Goal: Find specific fact: Find specific fact

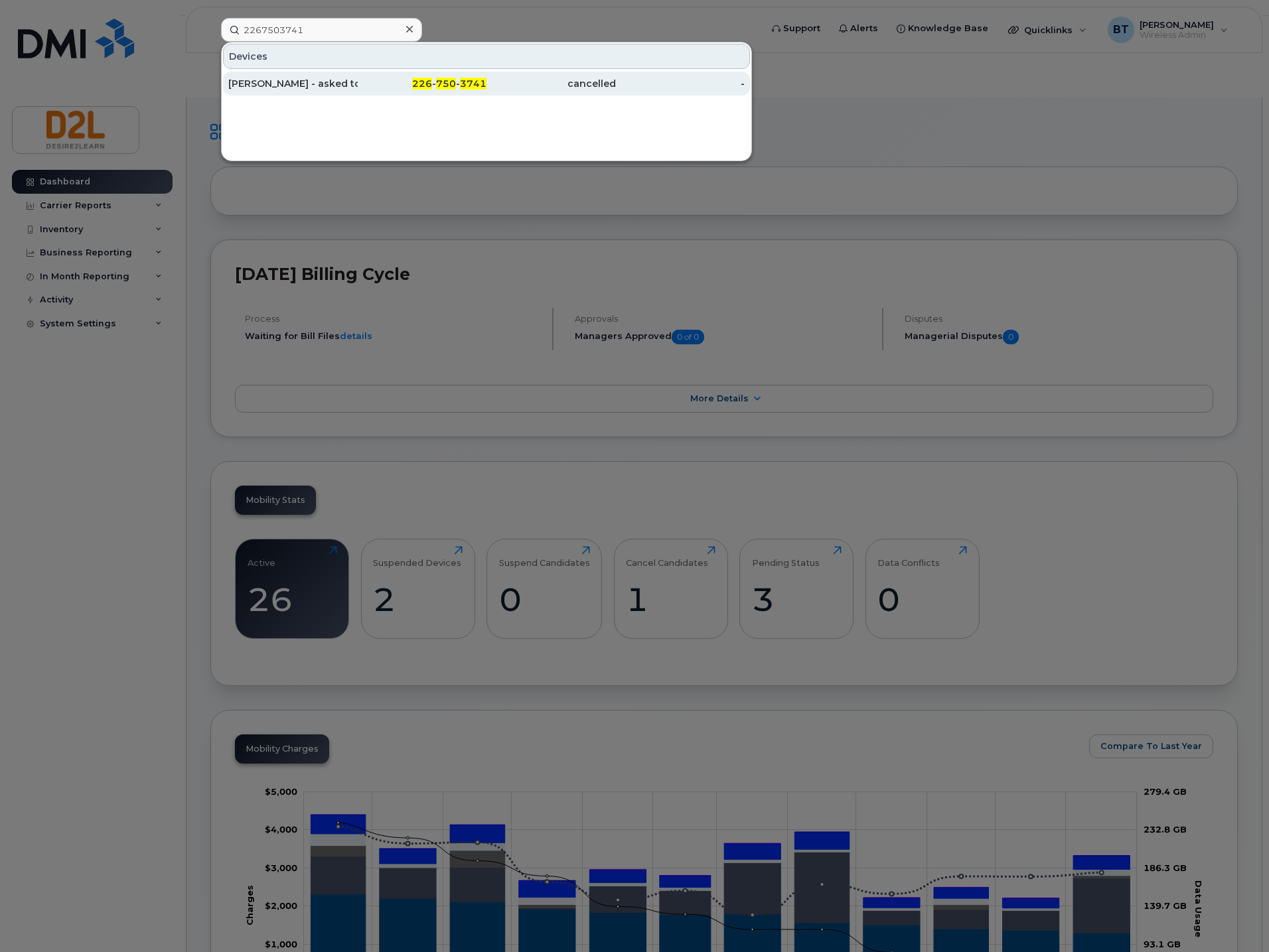
type input "2267503741"
click at [315, 85] on div "Rob Cornwall - asked to port out" at bounding box center [293, 83] width 129 height 13
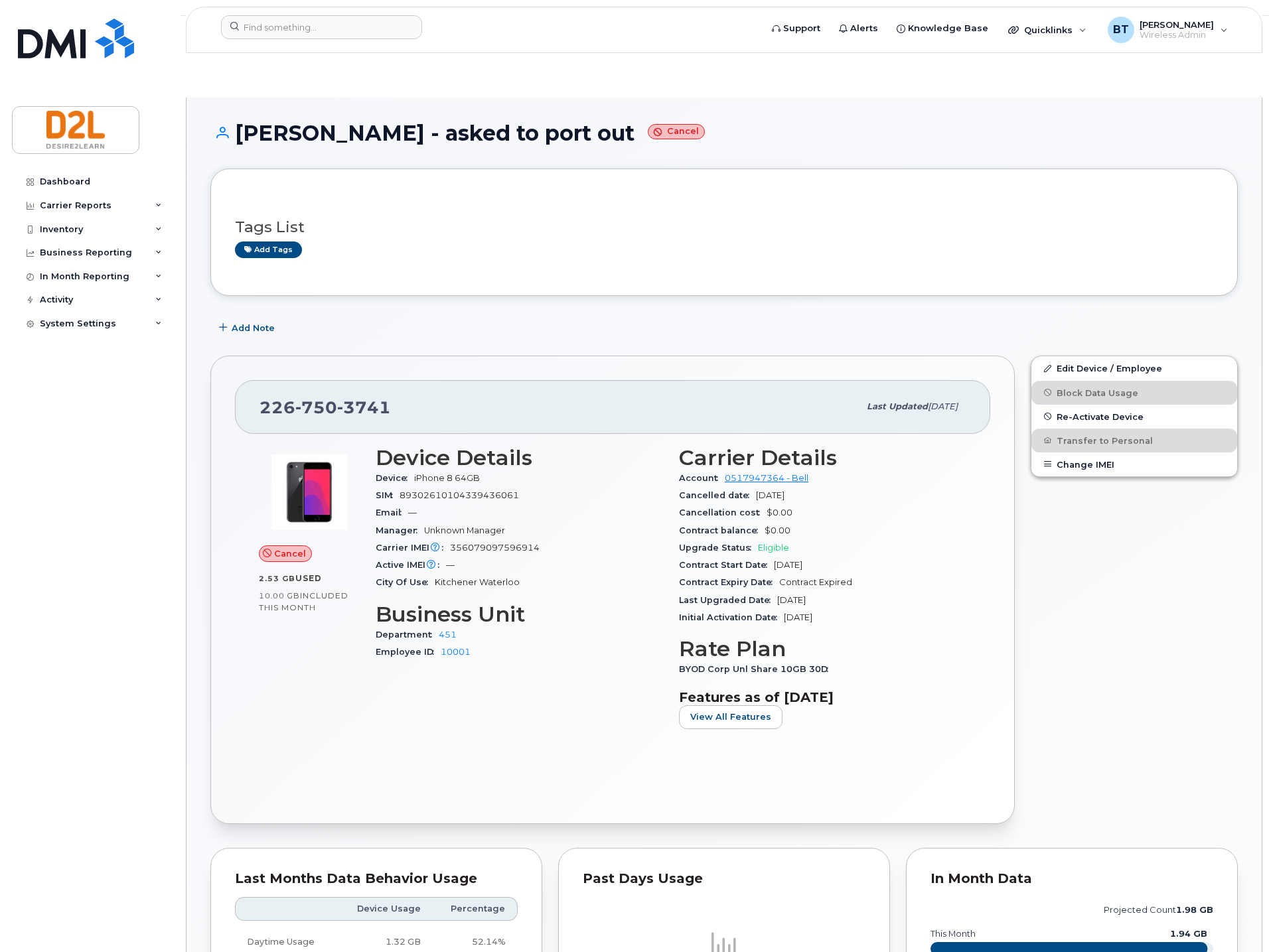
click at [780, 121] on h1 "Rob Cornwall - asked to port out Cancel" at bounding box center [724, 133] width 1027 height 24
click at [86, 184] on div "Dashboard" at bounding box center [64, 181] width 50 height 11
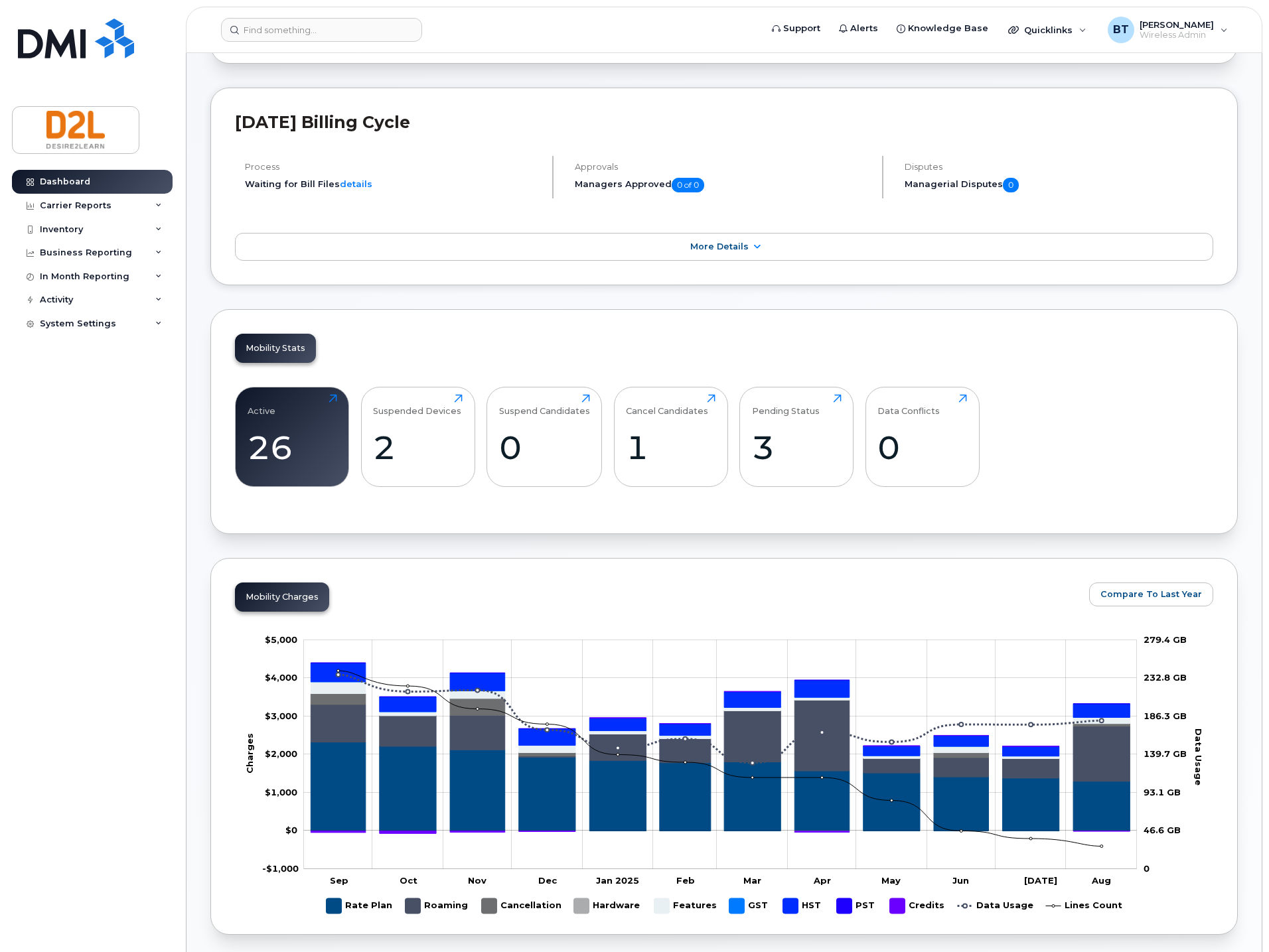
scroll to position [177, 0]
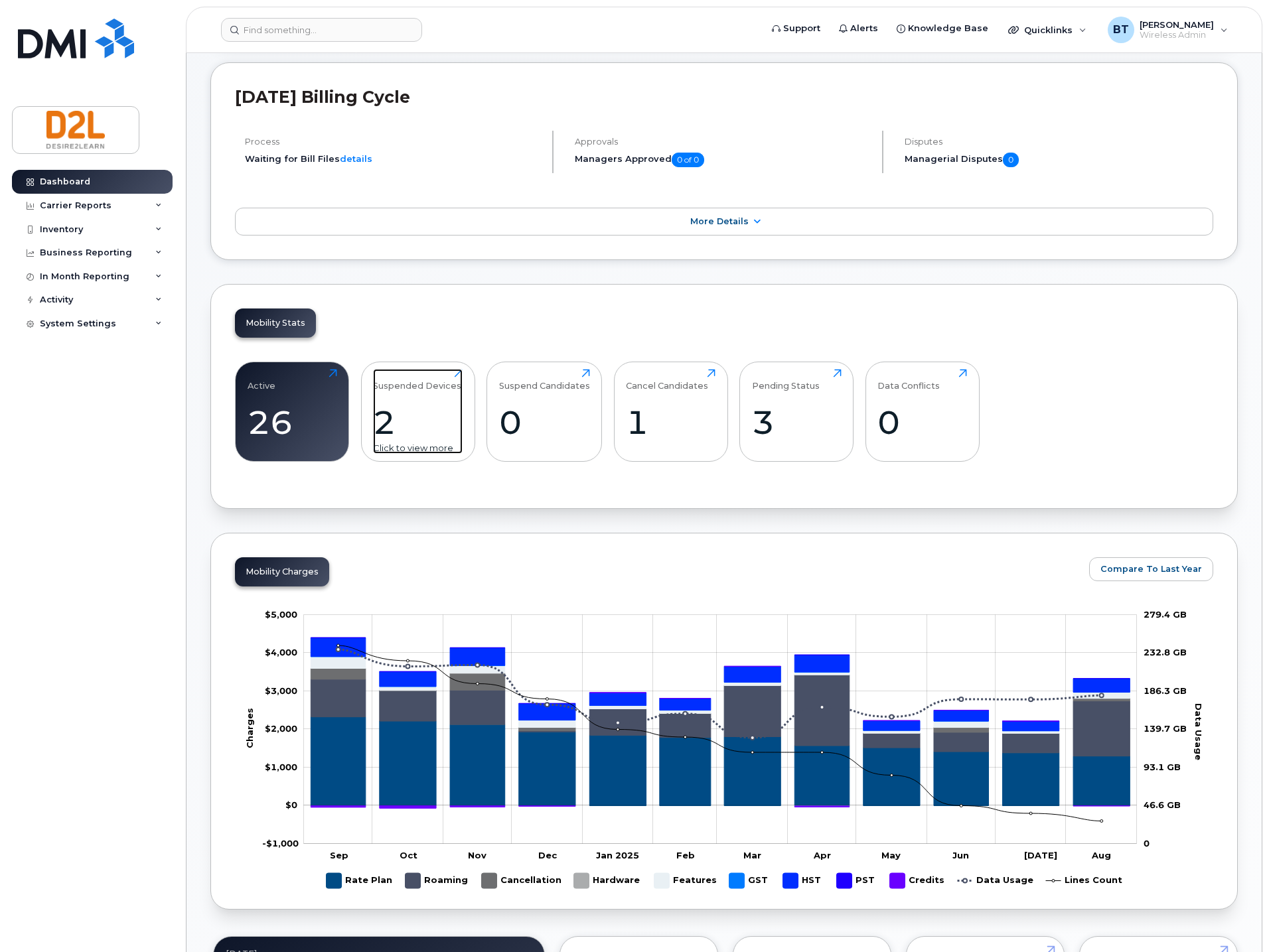
click at [442, 403] on div "2" at bounding box center [417, 423] width 90 height 39
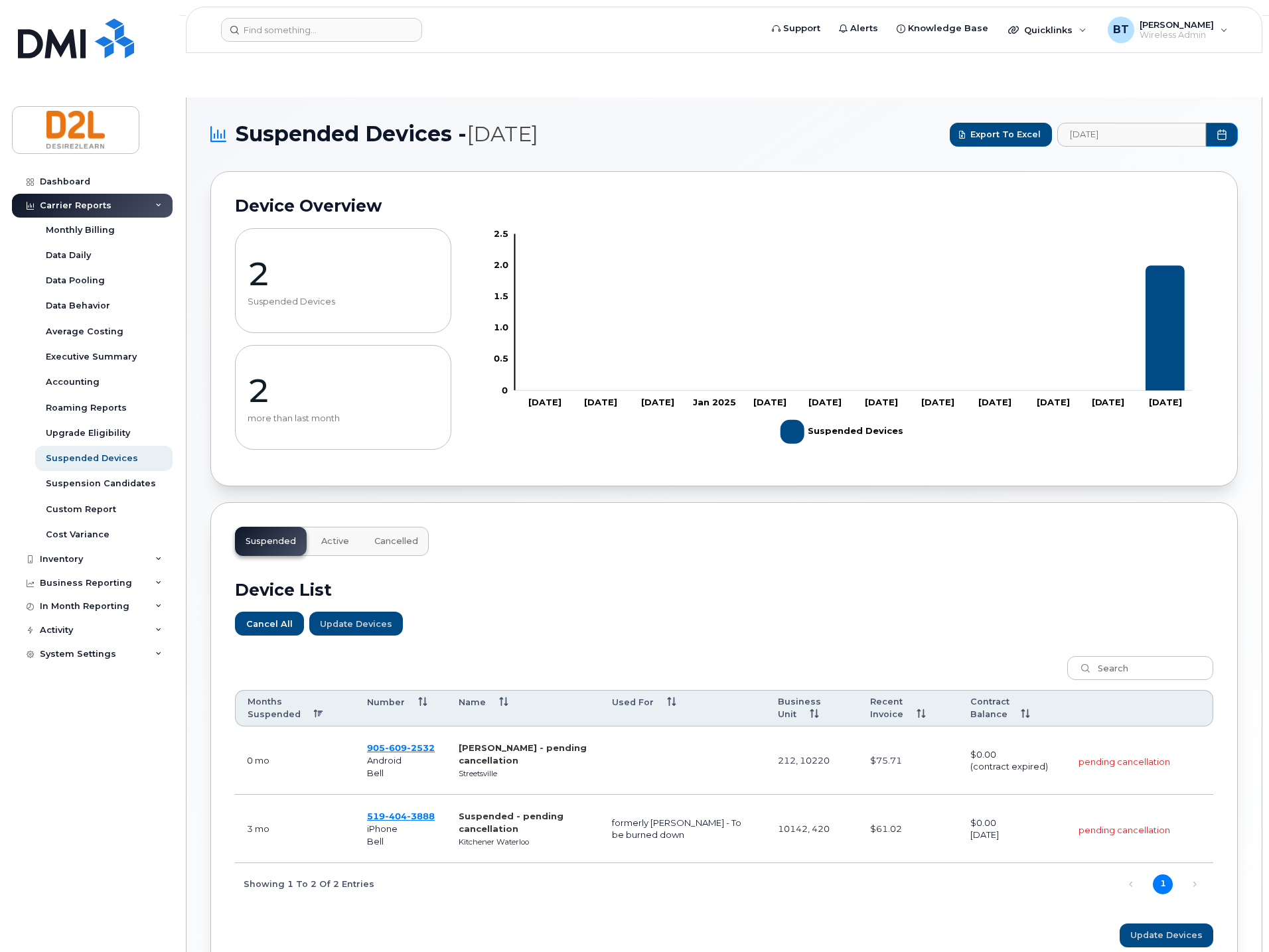
drag, startPoint x: 492, startPoint y: 465, endPoint x: 498, endPoint y: 480, distance: 16.2
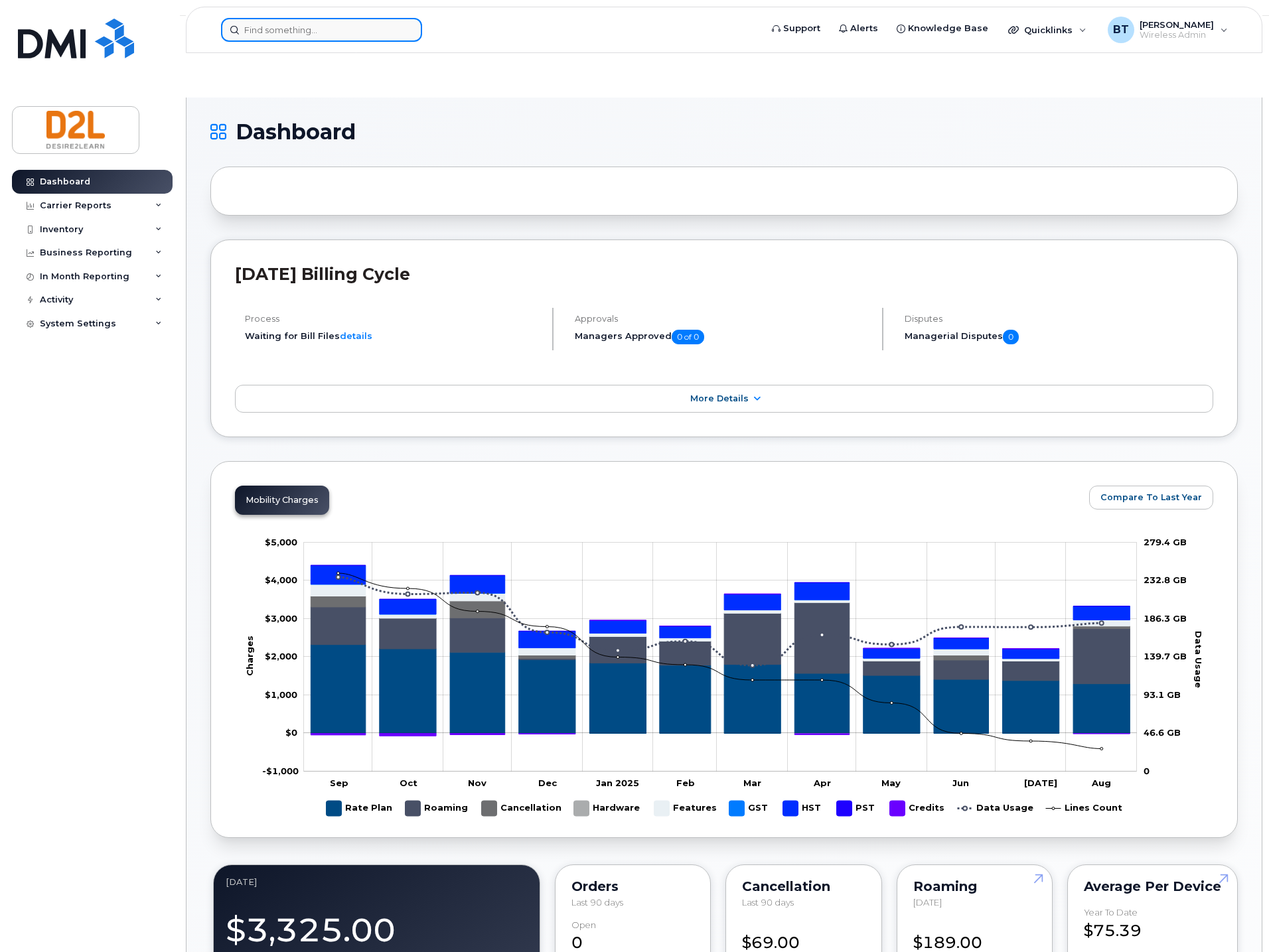
click at [334, 35] on input at bounding box center [321, 30] width 201 height 24
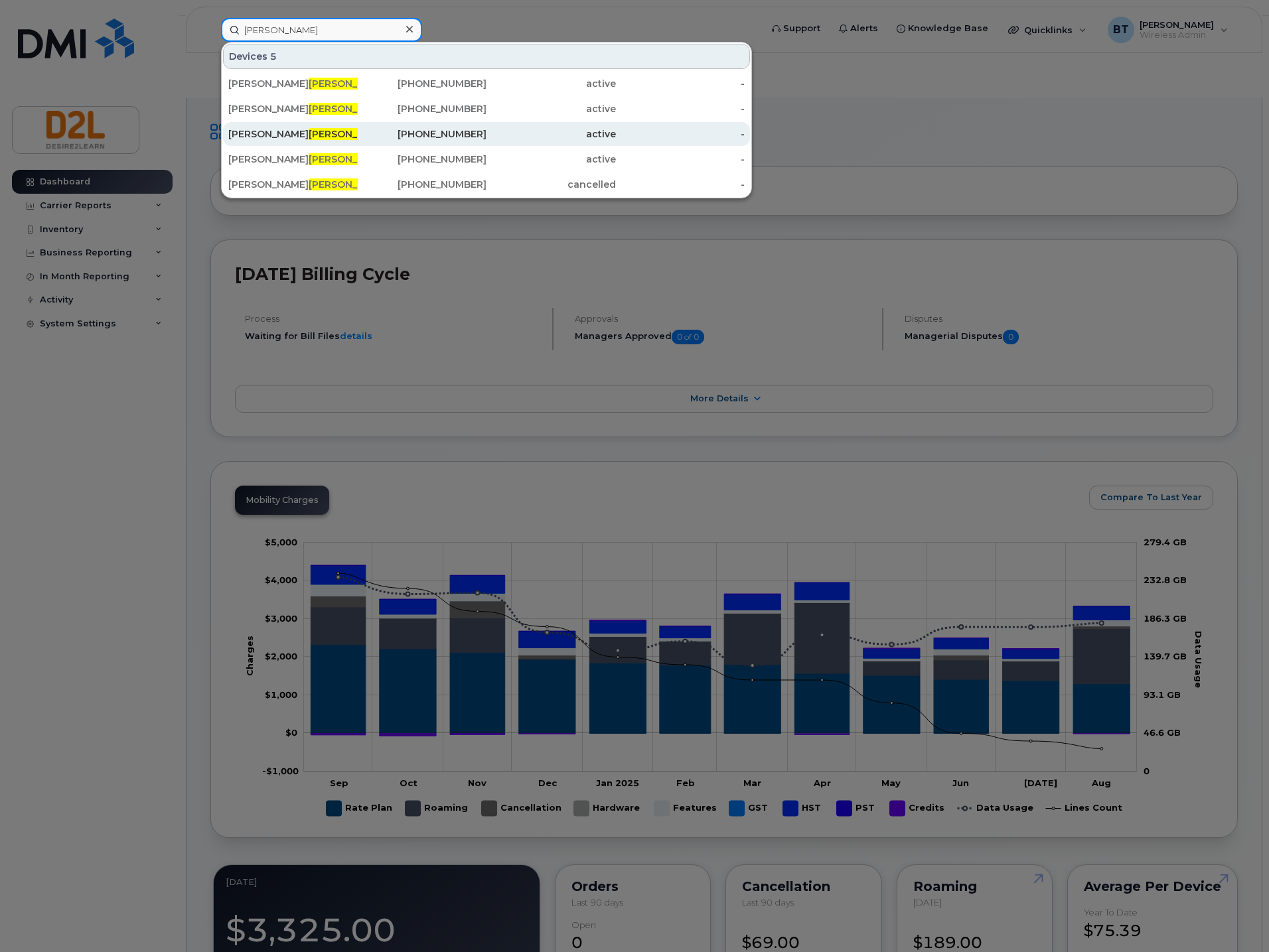
type input "[PERSON_NAME]"
click at [281, 138] on div "[PERSON_NAME]" at bounding box center [293, 133] width 129 height 13
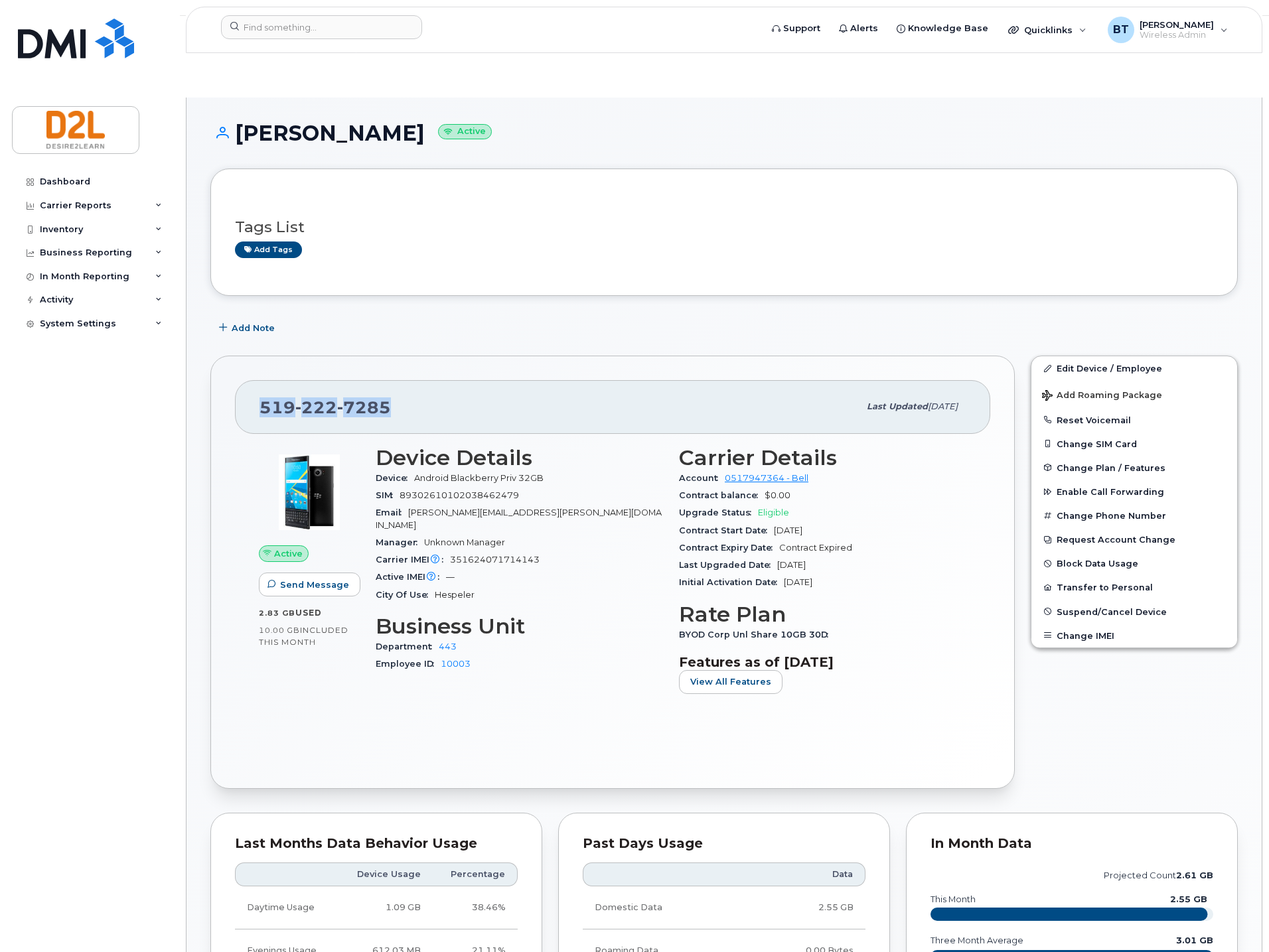
drag, startPoint x: 399, startPoint y: 364, endPoint x: 230, endPoint y: 364, distance: 169.0
click at [230, 364] on div "519 222 7285 Last updated Jun 17, 2024 Active Send Message 2.83 GB  used 10.00 …" at bounding box center [612, 572] width 805 height 433
copy span "519 222 7285"
click at [847, 121] on h1 "Paul Baker Active" at bounding box center [724, 133] width 1027 height 24
click at [1194, 23] on span "[PERSON_NAME]" at bounding box center [1176, 25] width 74 height 11
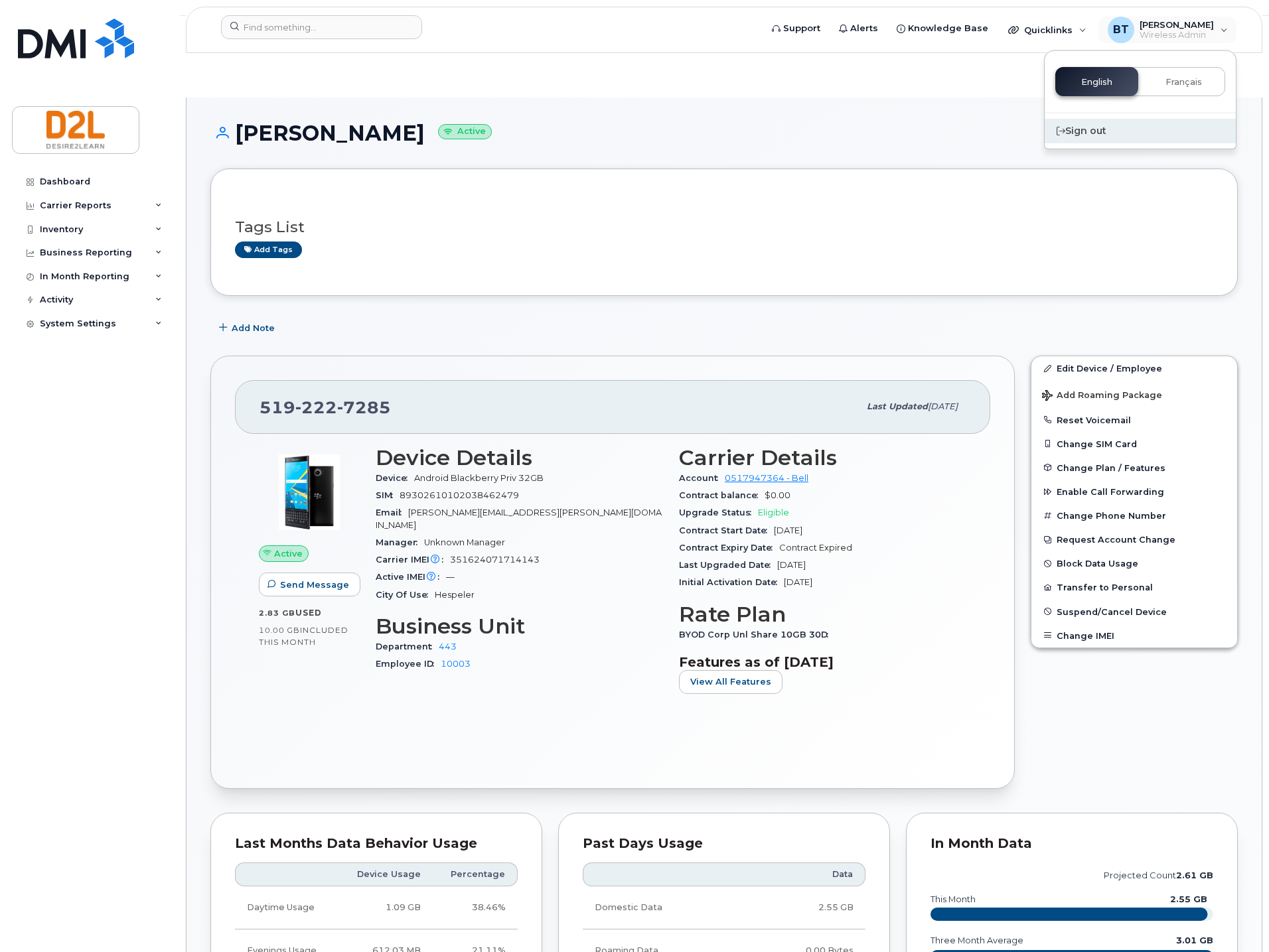
click at [1105, 133] on div "Sign out" at bounding box center [1140, 130] width 191 height 25
